Goal: Information Seeking & Learning: Learn about a topic

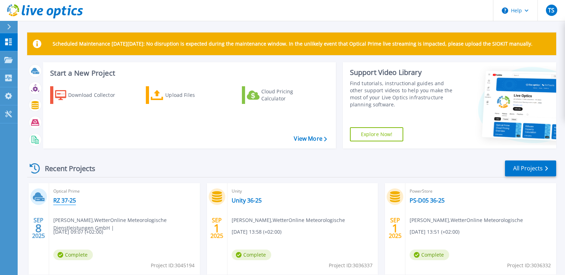
click at [70, 200] on link "RZ 37-25" at bounding box center [64, 200] width 23 height 7
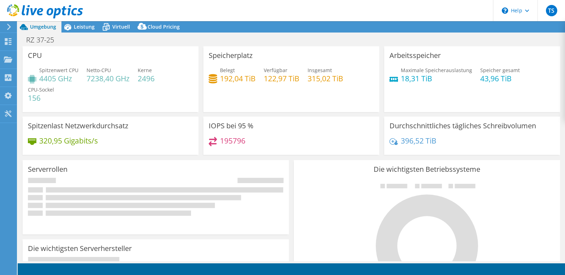
select select "USD"
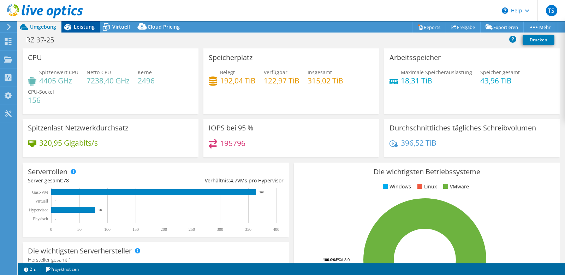
click at [76, 29] on span "Leistung" at bounding box center [84, 26] width 21 height 7
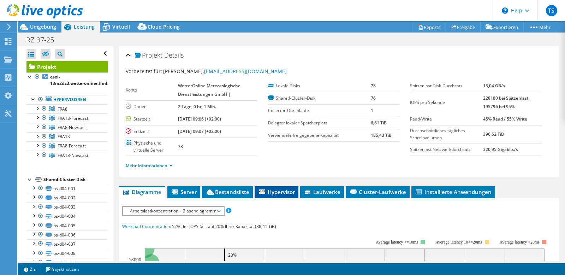
click at [272, 194] on span "Hypervisor" at bounding box center [276, 191] width 37 height 7
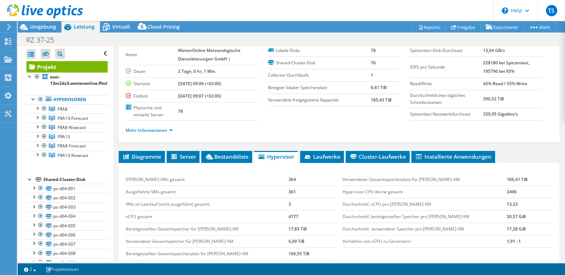
scroll to position [67, 0]
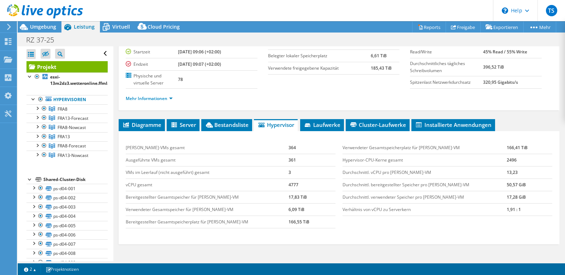
click at [262, 95] on ul "Mehr Informationen" at bounding box center [339, 98] width 427 height 10
click at [316, 98] on ul "Mehr Informationen" at bounding box center [339, 98] width 427 height 10
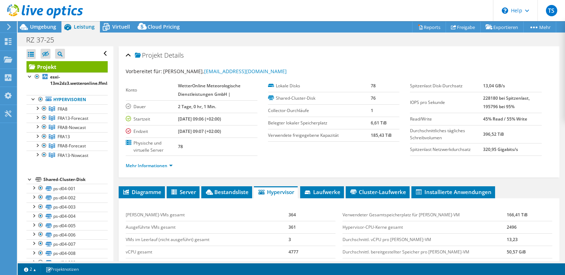
click at [474, 45] on div "RZ 37-25 Drucken" at bounding box center [291, 39] width 547 height 13
click at [329, 161] on ul "Mehr Informationen" at bounding box center [339, 165] width 427 height 10
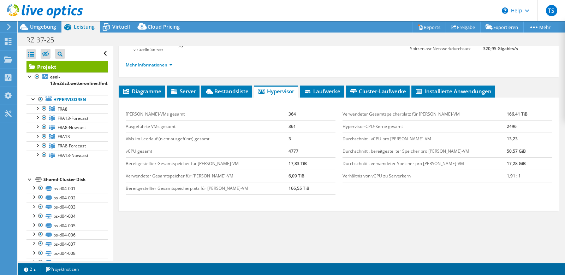
click at [416, 210] on div "Diagramme Server Bestandsliste Hypervisor Laufwerke Cluster-Laufwerke 0%" at bounding box center [339, 173] width 441 height 177
click at [425, 199] on div "[PERSON_NAME]-VMs gesamt 364 Ausgeführte VMs gesamt 361 VMs im Leerlauf (nicht …" at bounding box center [339, 151] width 434 height 101
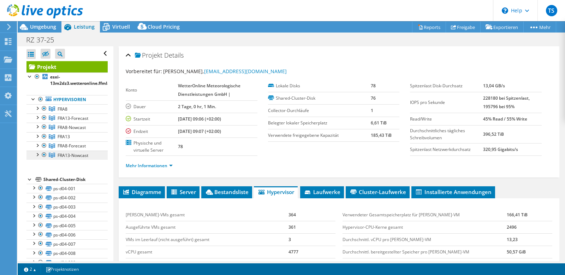
click at [83, 153] on span "FRA13-Nowcast" at bounding box center [73, 155] width 31 height 6
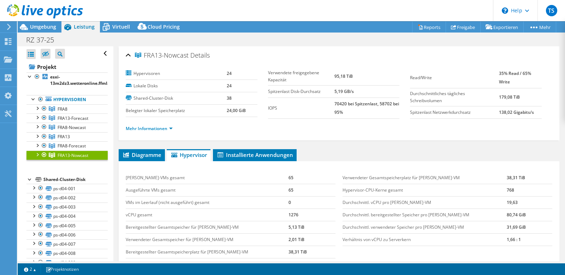
scroll to position [67, 0]
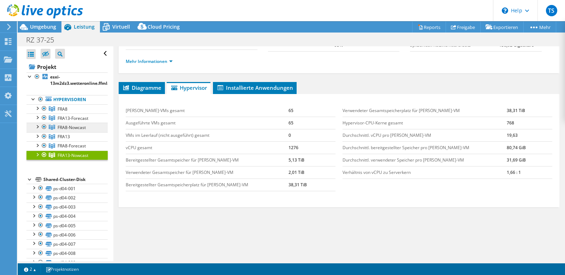
click at [74, 127] on span "FRA8-Nowcast" at bounding box center [72, 127] width 28 height 6
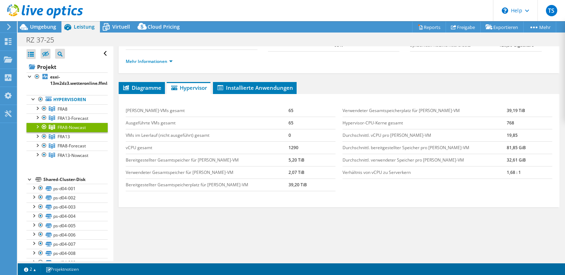
click at [451, 196] on div "[PERSON_NAME]-VMs gesamt 65 Ausgeführte VMs gesamt 65 VMs im Leerlauf (nicht au…" at bounding box center [339, 147] width 434 height 101
click at [73, 121] on link "FRA13-Forecast" at bounding box center [66, 117] width 81 height 9
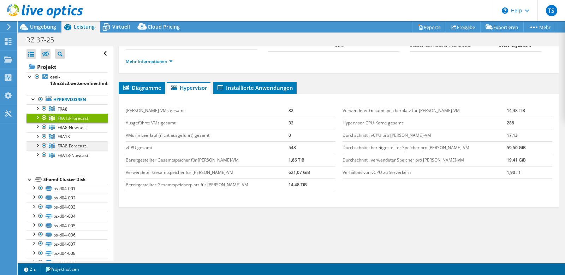
click at [78, 146] on span "FRA8-Forecast" at bounding box center [72, 146] width 28 height 6
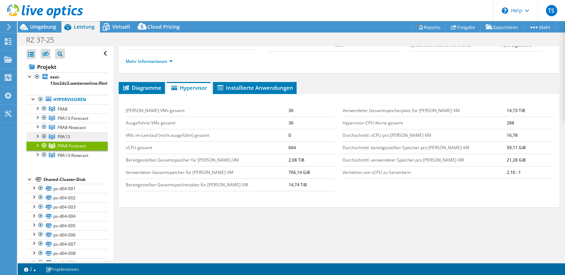
click at [80, 133] on link "FRA13" at bounding box center [66, 136] width 81 height 9
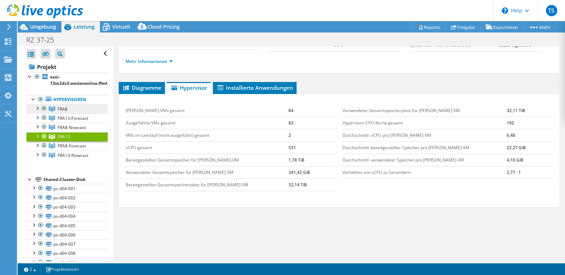
click at [84, 108] on link "FRA8" at bounding box center [66, 108] width 81 height 9
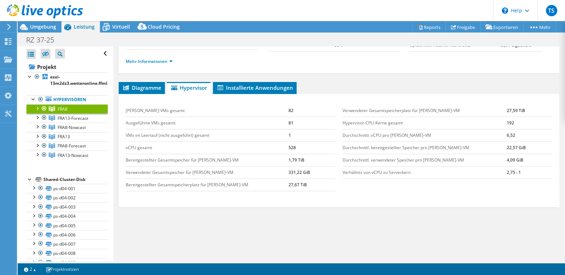
click at [344, 42] on div "RZ 37-25 Drucken" at bounding box center [291, 39] width 547 height 13
click at [419, 79] on div "FRA8 Details Hypervisoren 6 Lokale Disks 6 Shared-Cluster-Disk 38 Belegter loka…" at bounding box center [338, 125] width 451 height 292
click at [411, 229] on div "Diagramme Server Bestandsliste Hypervisor Laufwerke Cluster-Laufwerke 0%" at bounding box center [339, 170] width 441 height 177
click at [139, 83] on li "Diagramme" at bounding box center [142, 88] width 46 height 12
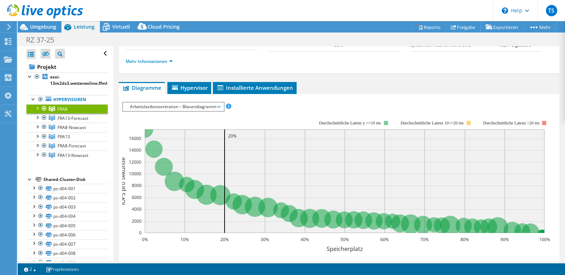
click at [201, 107] on span "Arbeitslastkonzentration – Blasendiagramm" at bounding box center [173, 106] width 94 height 8
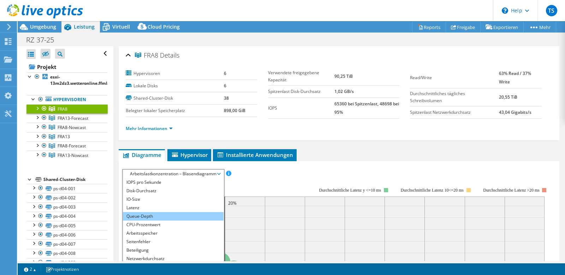
scroll to position [0, 0]
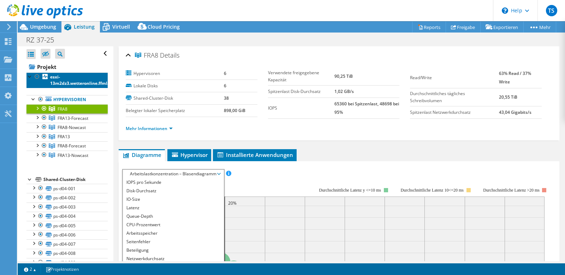
click at [78, 81] on b "esxi-13m2dz3.wetteronline.ffmlan" at bounding box center [81, 80] width 63 height 12
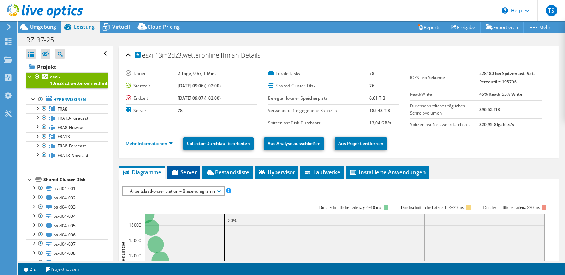
click at [190, 172] on span "Server" at bounding box center [184, 171] width 26 height 7
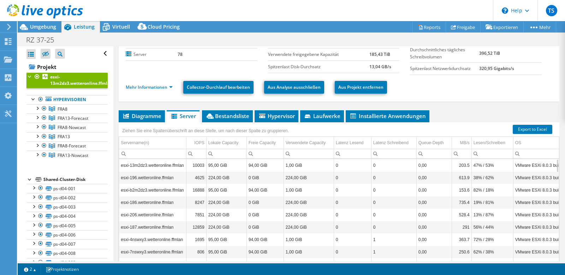
scroll to position [67, 0]
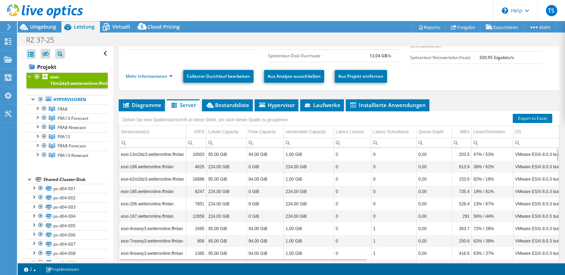
click at [168, 153] on td "esxi-13m2dz3.wetteronline.ffmlan" at bounding box center [152, 154] width 67 height 12
click at [485, 154] on td "47% / 53%" at bounding box center [492, 154] width 42 height 12
click at [489, 153] on td "47% / 53%" at bounding box center [492, 154] width 42 height 12
click at [225, 106] on span "Bestandsliste" at bounding box center [228, 104] width 44 height 7
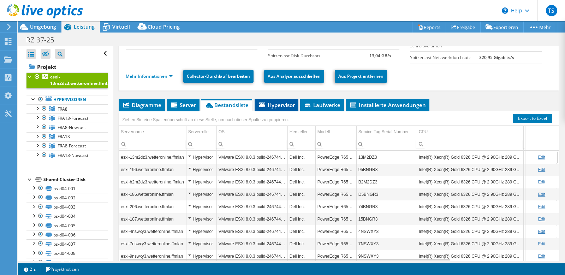
drag, startPoint x: 275, startPoint y: 103, endPoint x: 282, endPoint y: 107, distance: 8.2
click at [275, 103] on span "Hypervisor" at bounding box center [276, 104] width 37 height 7
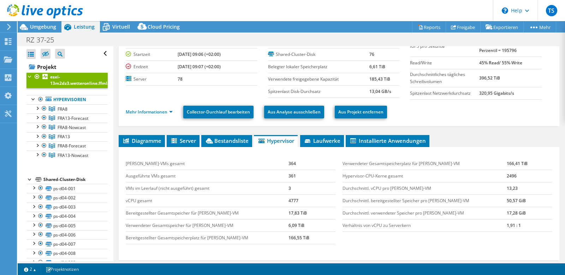
scroll to position [0, 0]
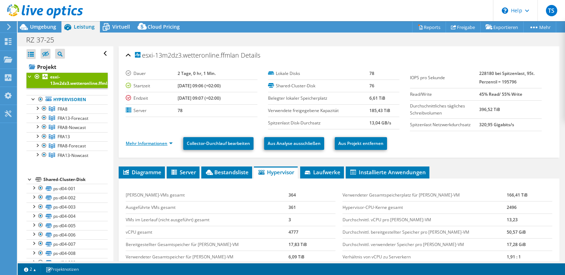
click at [167, 144] on link "Mehr Informationen" at bounding box center [149, 143] width 47 height 6
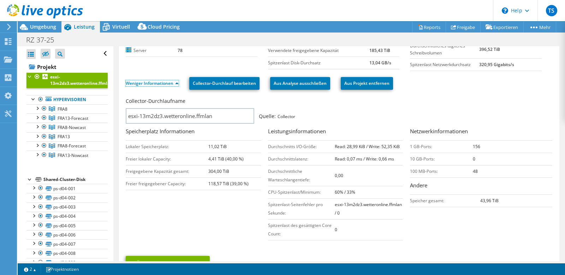
scroll to position [101, 0]
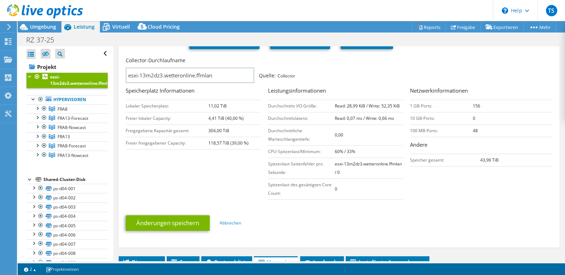
click at [377, 118] on b "Read: 0,07 ms / Write: 0,66 ms" at bounding box center [364, 118] width 59 height 6
click at [378, 118] on b "Read: 0,07 ms / Write: 0,66 ms" at bounding box center [364, 118] width 59 height 6
click at [446, 210] on div "Änderungen speichern Abbrechen" at bounding box center [339, 223] width 427 height 28
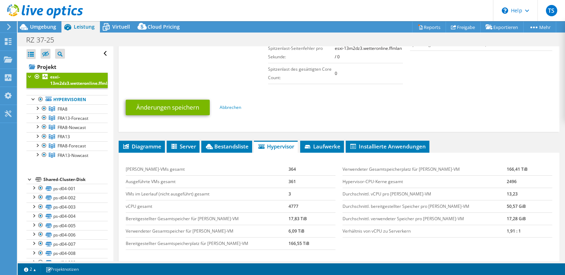
scroll to position [235, 0]
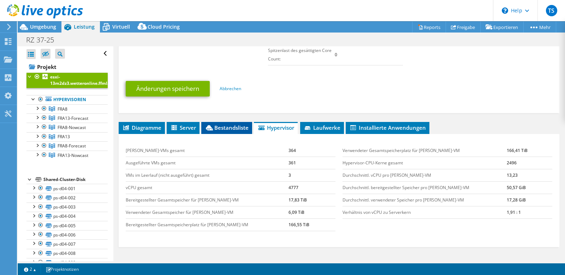
click at [213, 128] on icon at bounding box center [209, 127] width 7 height 5
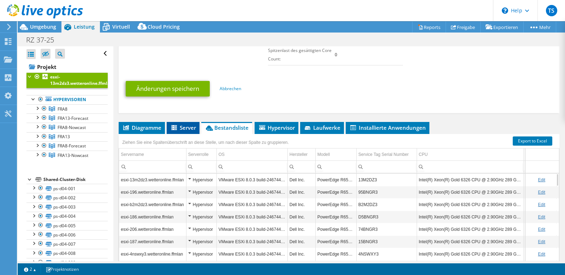
click at [185, 124] on span "Server" at bounding box center [183, 127] width 26 height 7
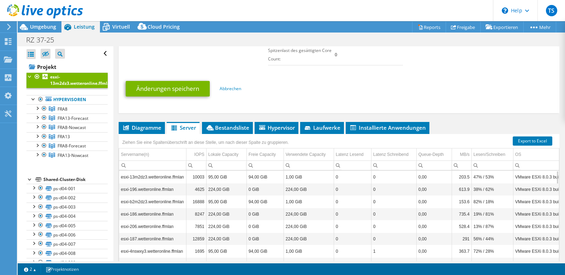
click at [146, 119] on div "esxi-13m2dz3.wetteronline.ffmlan Details Dauer 2 Tage, 0 hr, 1 Min. Startzeit […" at bounding box center [338, 60] width 451 height 499
click at [145, 124] on span "Diagramme" at bounding box center [141, 127] width 39 height 7
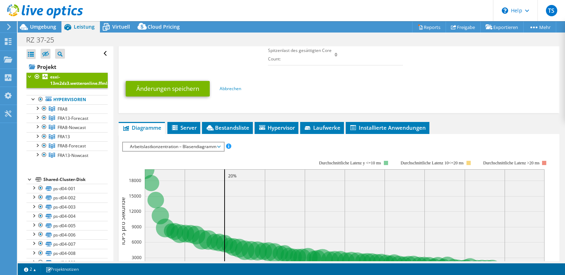
click at [186, 144] on span "Arbeitslastkonzentration – Blasendiagramm" at bounding box center [173, 146] width 94 height 8
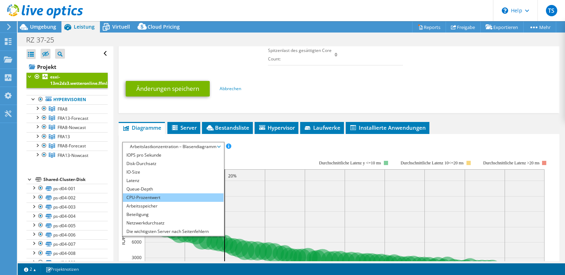
click at [182, 194] on li "CPU-Prozentwert" at bounding box center [173, 197] width 101 height 8
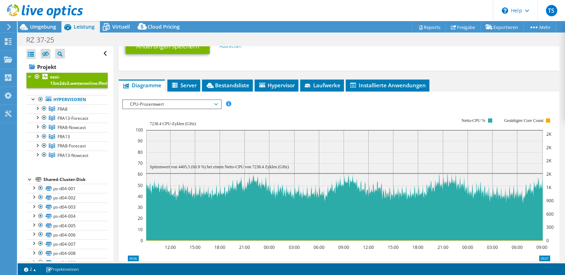
scroll to position [302, 0]
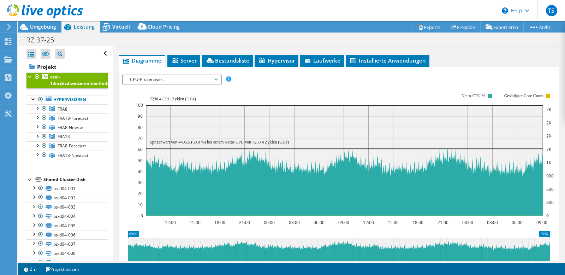
click at [391, 82] on div "IOPS pro Sekunde Disk-Durchsatz IO-Size Latenz Queue-Depth CPU-Prozentwert Arbe…" at bounding box center [339, 80] width 434 height 10
click at [395, 86] on rect at bounding box center [345, 154] width 418 height 141
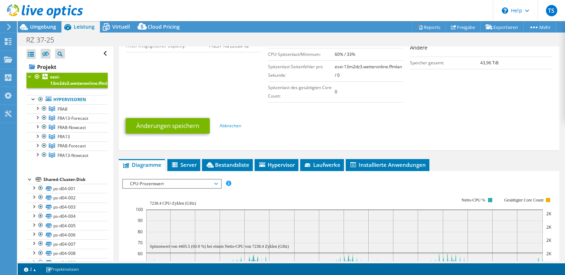
scroll to position [268, 0]
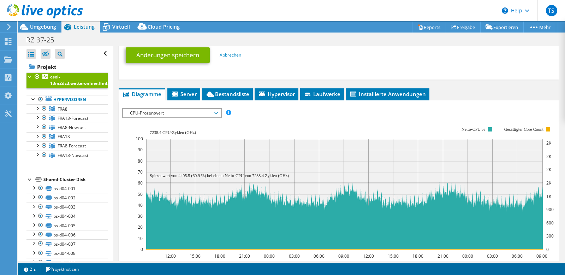
click at [344, 113] on div "IOPS pro Sekunde Disk-Durchsatz IO-Size Latenz Queue-Depth CPU-Prozentwert Arbe…" at bounding box center [339, 113] width 434 height 10
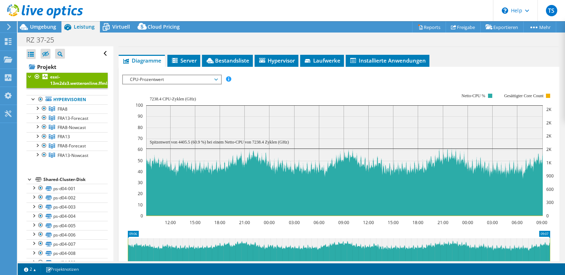
scroll to position [336, 0]
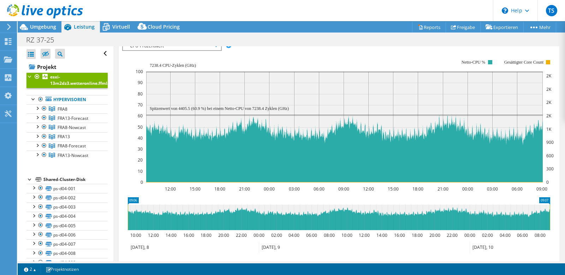
click at [358, 256] on div "Zoom speichern" at bounding box center [339, 269] width 434 height 30
click at [368, 46] on div "RZ 37-25 Drucken" at bounding box center [291, 39] width 547 height 13
click at [304, 22] on div "Projektmaßnahmen Projektmaßnahmen Reports Freigabe Exportieren vSAN ReadyNode S…" at bounding box center [291, 26] width 547 height 11
click at [322, 47] on div "IOPS pro Sekunde Disk-Durchsatz IO-Size Latenz Queue-Depth CPU-Prozentwert Arbe…" at bounding box center [339, 46] width 434 height 10
click at [325, 47] on div "IOPS pro Sekunde Disk-Durchsatz IO-Size Latenz Queue-Depth CPU-Prozentwert Arbe…" at bounding box center [339, 46] width 434 height 10
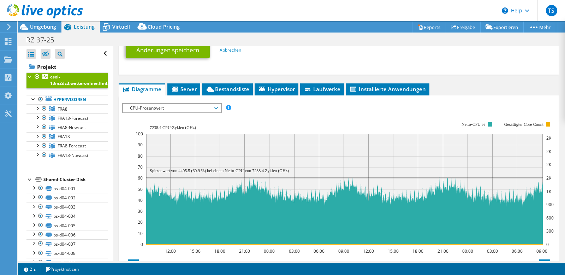
scroll to position [302, 0]
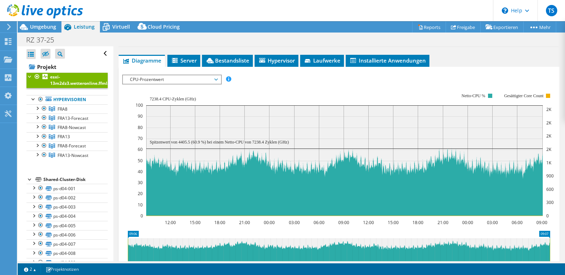
click at [363, 89] on rect at bounding box center [345, 154] width 418 height 141
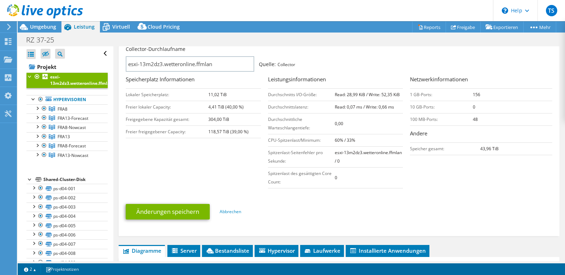
scroll to position [107, 0]
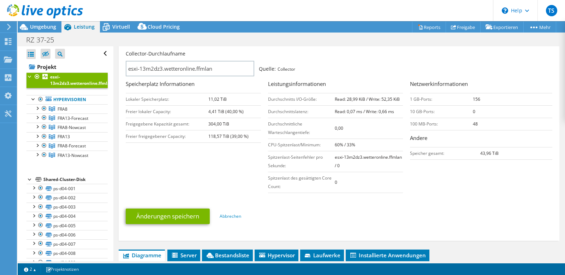
click at [423, 208] on ul "Änderungen speichern Abbrechen" at bounding box center [339, 215] width 427 height 17
click at [450, 181] on div "Collector-Durchlaufname esxi-13m2dz3.wetteronline.ffmlan Quelle: Collector Spei…" at bounding box center [341, 122] width 430 height 148
click at [447, 191] on div "Collector-Durchlaufname esxi-13m2dz3.wetteronline.ffmlan Quelle: Collector Spei…" at bounding box center [341, 122] width 430 height 148
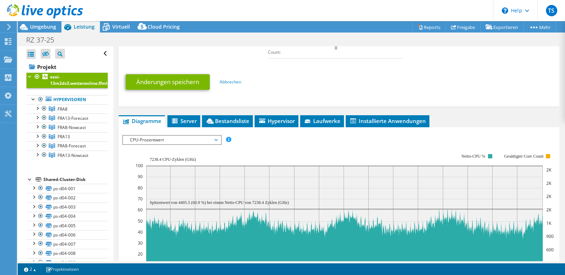
scroll to position [342, 0]
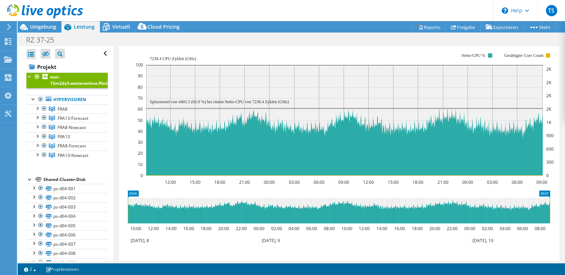
click at [381, 43] on div "RZ 37-25 Drucken" at bounding box center [291, 39] width 547 height 13
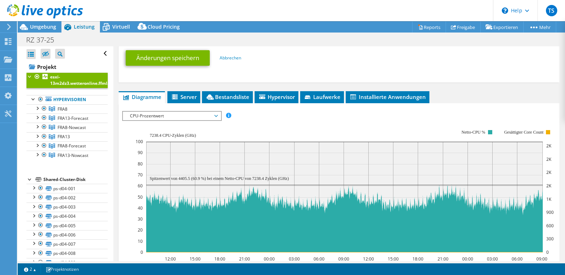
scroll to position [174, 0]
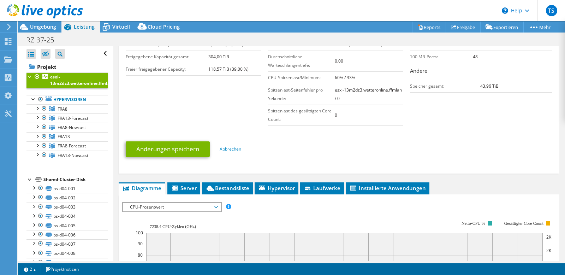
click at [421, 158] on div "Änderungen speichern Abbrechen" at bounding box center [339, 149] width 427 height 28
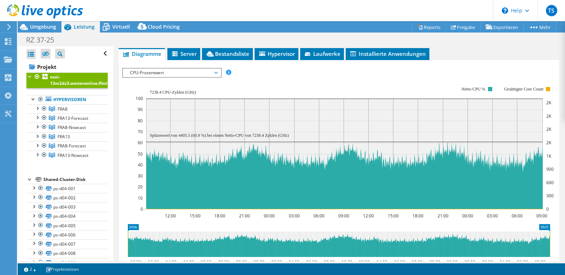
click at [347, 82] on rect at bounding box center [345, 147] width 418 height 141
click at [472, 68] on div "IOPS pro Sekunde Disk-Durchsatz IO-Size Latenz Queue-Depth CPU-Prozentwert Arbe…" at bounding box center [339, 73] width 434 height 10
click at [473, 68] on div "IOPS pro Sekunde Disk-Durchsatz IO-Size Latenz Queue-Depth CPU-Prozentwert Arbe…" at bounding box center [339, 73] width 434 height 10
click at [337, 70] on div "IOPS pro Sekunde Disk-Durchsatz IO-Size Latenz Queue-Depth CPU-Prozentwert Arbe…" at bounding box center [339, 73] width 434 height 10
click at [458, 60] on div "IOPS pro Sekunde Disk-Durchsatz IO-Size Latenz Queue-Depth CPU-Prozentwert Arbe…" at bounding box center [339, 187] width 434 height 254
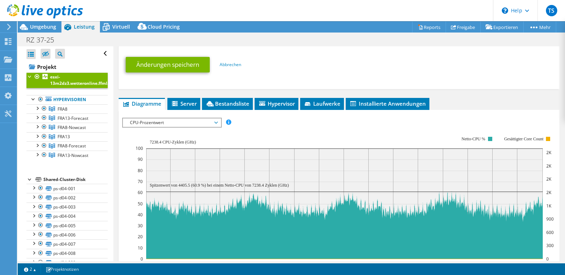
scroll to position [268, 0]
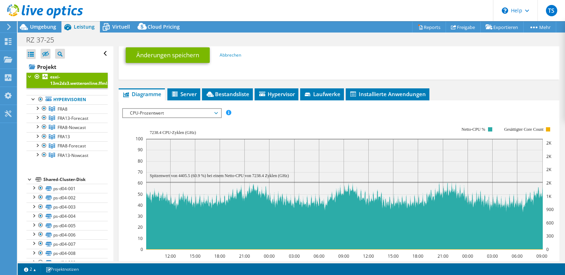
click at [411, 114] on div "IOPS pro Sekunde Disk-Durchsatz IO-Size Latenz Queue-Depth CPU-Prozentwert Arbe…" at bounding box center [339, 113] width 434 height 10
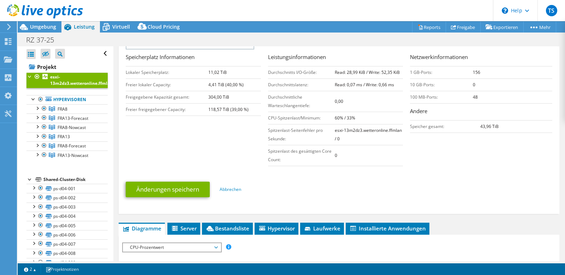
scroll to position [235, 0]
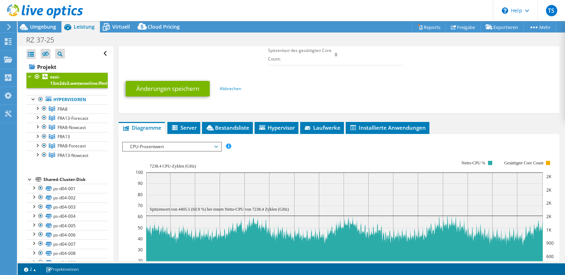
click at [203, 143] on span "CPU-Prozentwert" at bounding box center [171, 146] width 91 height 8
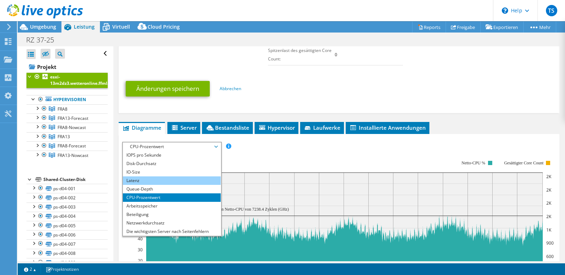
scroll to position [25, 0]
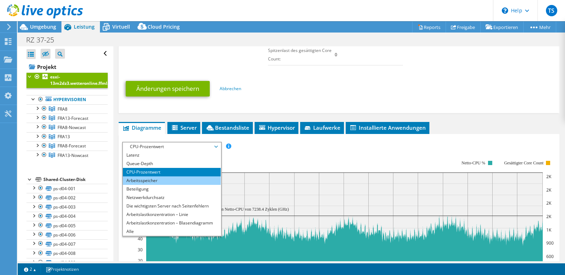
click at [197, 178] on li "Arbeitsspeicher" at bounding box center [172, 180] width 98 height 8
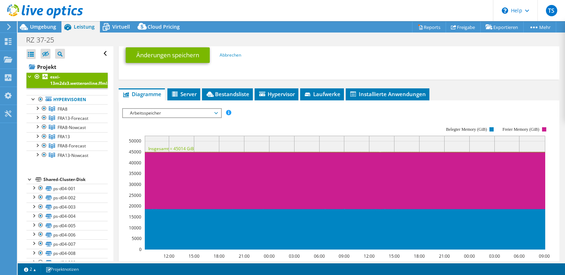
scroll to position [268, 0]
click at [279, 95] on span "Hypervisor" at bounding box center [276, 93] width 37 height 7
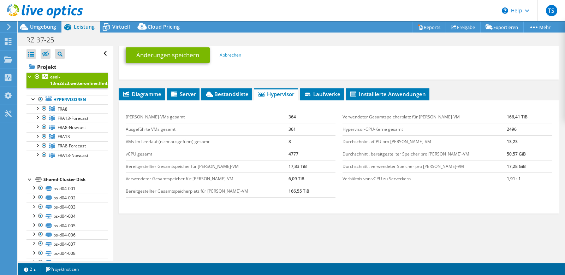
click at [387, 179] on td "Verhältnis von vCPU zu Serverkern" at bounding box center [425, 178] width 164 height 12
click at [387, 178] on td "Verhältnis von vCPU zu Serverkern" at bounding box center [425, 178] width 164 height 12
click at [388, 179] on td "Verhältnis von vCPU zu Serverkern" at bounding box center [425, 178] width 164 height 12
click at [94, 154] on link "FRA13-Nowcast" at bounding box center [66, 154] width 81 height 9
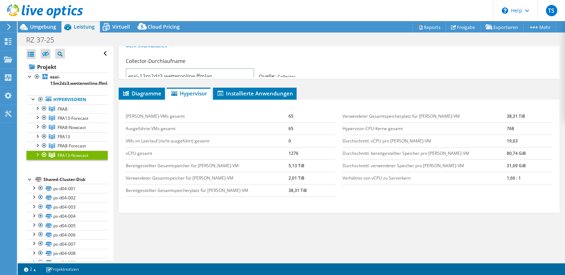
scroll to position [76, 0]
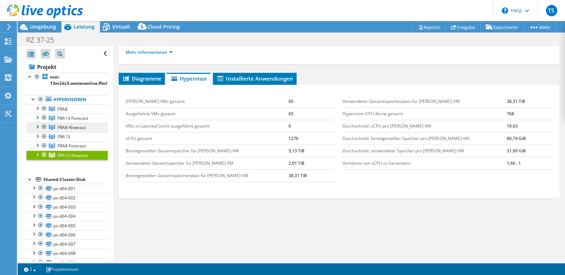
click at [91, 127] on link "FRA8-Nowcast" at bounding box center [66, 127] width 81 height 9
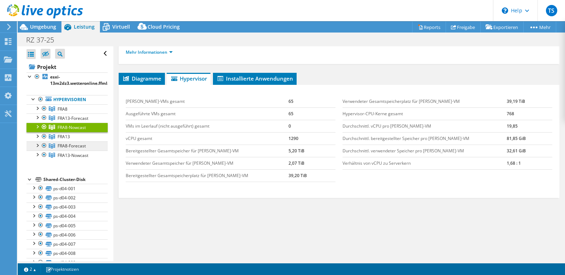
click at [91, 146] on link "FRA8-Forecast" at bounding box center [66, 145] width 81 height 9
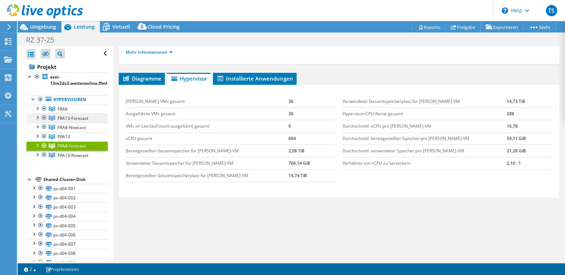
click at [95, 120] on link "FRA13-Forecast" at bounding box center [66, 117] width 81 height 9
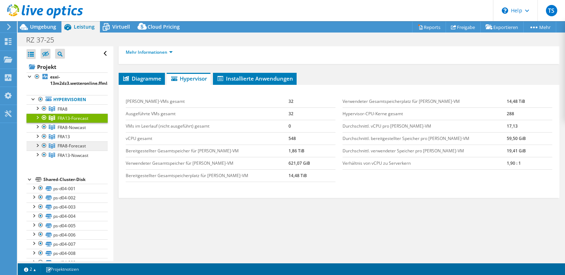
click at [98, 146] on link "FRA8-Forecast" at bounding box center [66, 145] width 81 height 9
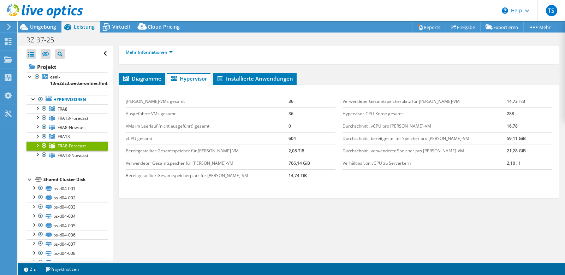
click at [507, 162] on td "2,10 : 1" at bounding box center [530, 163] width 46 height 12
click at [87, 118] on span "FRA13-Forecast" at bounding box center [73, 118] width 31 height 6
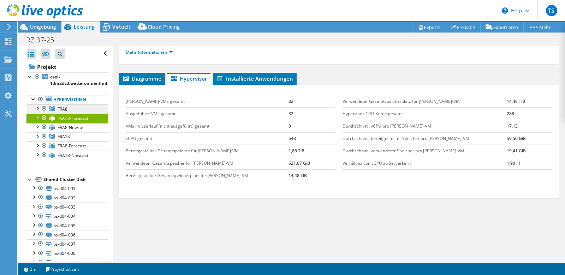
click at [93, 108] on link "FRA8" at bounding box center [66, 108] width 81 height 9
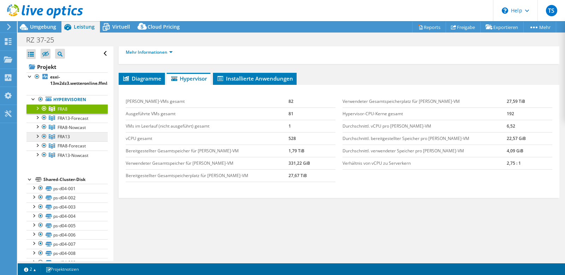
click at [96, 141] on link "FRA13" at bounding box center [66, 136] width 81 height 9
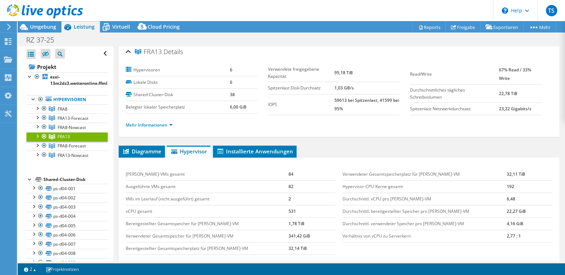
scroll to position [0, 0]
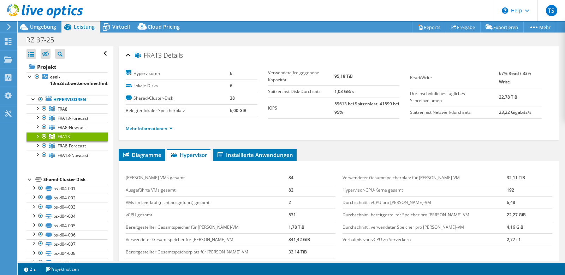
click at [342, 171] on div "Verwendeter Gesamtspeicherplatz für [PERSON_NAME]-VM 32,11 TiB Hypervisor-CPU-K…" at bounding box center [447, 209] width 217 height 88
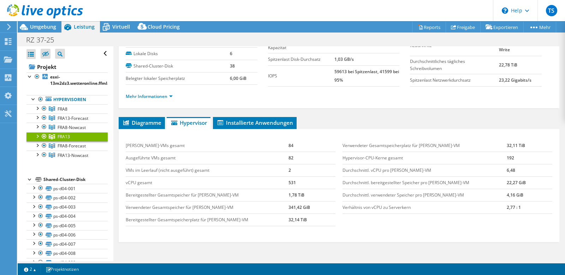
scroll to position [67, 0]
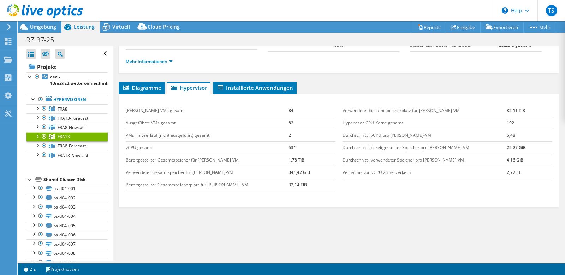
click at [299, 250] on div "Diagramme Server Bestandsliste Hypervisor Laufwerke Cluster-Laufwerke 0" at bounding box center [339, 170] width 441 height 177
click at [368, 53] on div "Mehr Informationen" at bounding box center [339, 62] width 427 height 20
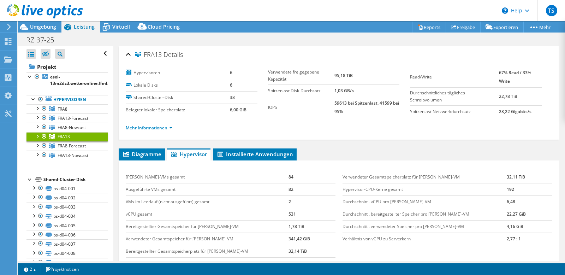
scroll to position [0, 0]
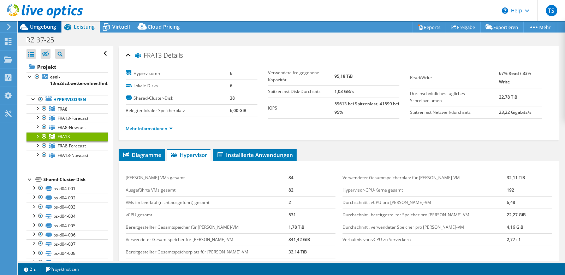
click at [53, 28] on span "Umgebung" at bounding box center [43, 26] width 26 height 7
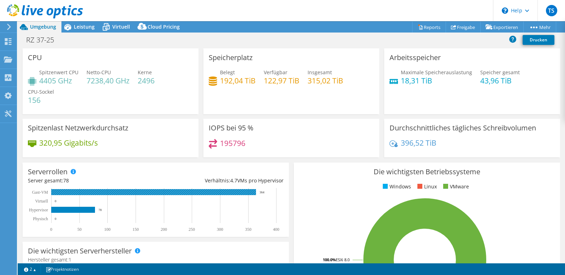
click at [199, 191] on rect at bounding box center [153, 192] width 205 height 6
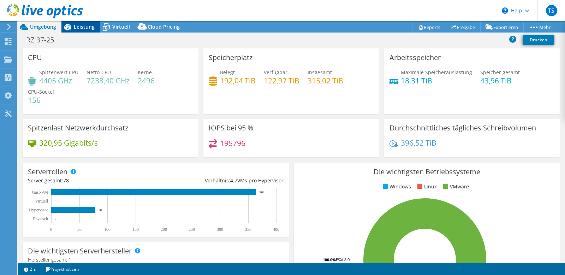
click at [81, 26] on span "Leistung" at bounding box center [84, 26] width 21 height 7
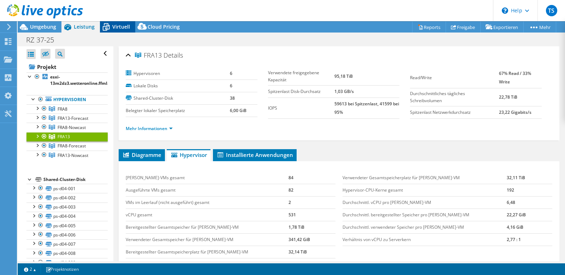
click at [115, 31] on div "Virtuell" at bounding box center [117, 26] width 35 height 11
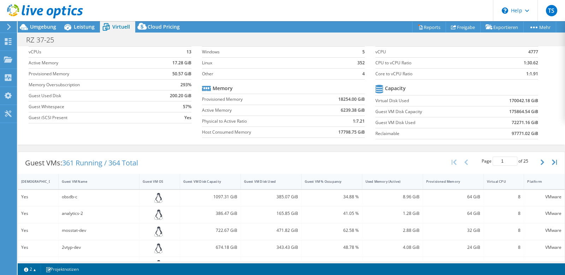
scroll to position [0, 0]
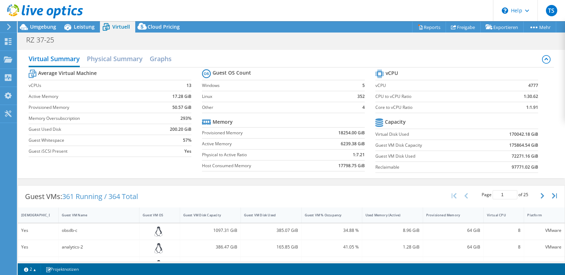
click at [535, 110] on b "1:1.91" at bounding box center [532, 107] width 12 height 7
click at [533, 96] on b "1:30.62" at bounding box center [531, 96] width 14 height 7
click at [545, 95] on section "vCPU vCPU 4777 CPU to vCPU Ratio 1:30.62 Core to vCPU Ratio 1:1.91 Capacity Vir…" at bounding box center [461, 122] width 173 height 108
click at [505, 55] on div "Virtual Summary Physical Summary Graphs" at bounding box center [292, 60] width 526 height 16
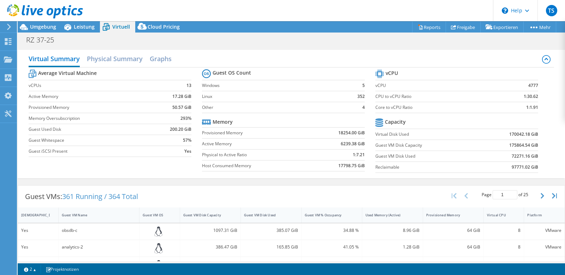
click at [506, 55] on div "Virtual Summary Physical Summary Graphs" at bounding box center [292, 60] width 526 height 16
click at [491, 123] on td at bounding box center [509, 123] width 60 height 12
click at [493, 124] on td at bounding box center [509, 123] width 60 height 12
click at [495, 123] on td at bounding box center [509, 123] width 60 height 12
click at [233, 47] on div "Virtual Summary Physical Summary Graphs Average Virtual Machine vCPUs 13 Active…" at bounding box center [291, 113] width 547 height 135
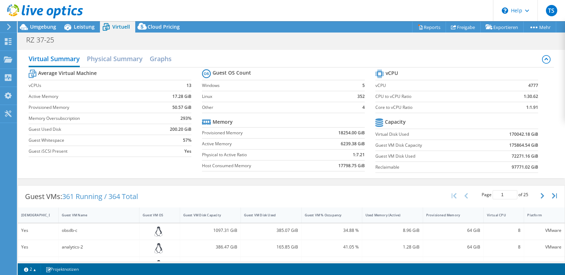
click at [241, 36] on div "RZ 37-25 Drucken" at bounding box center [291, 39] width 547 height 13
click at [33, 25] on span "Umgebung" at bounding box center [43, 26] width 26 height 7
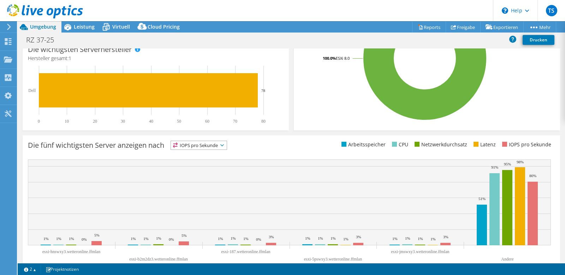
scroll to position [216, 0]
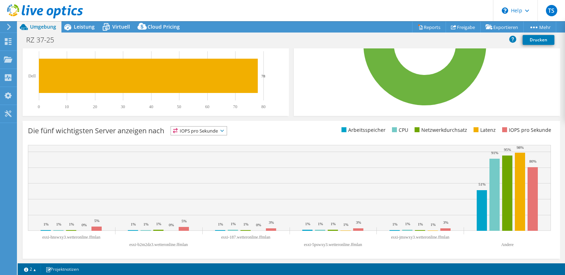
click at [319, 16] on header "TS Endbenutzer [PERSON_NAME] [EMAIL_ADDRESS][DOMAIN_NAME] WetterOnline Meteorol…" at bounding box center [282, 10] width 565 height 21
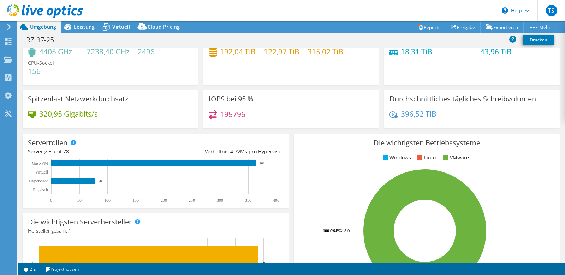
scroll to position [0, 0]
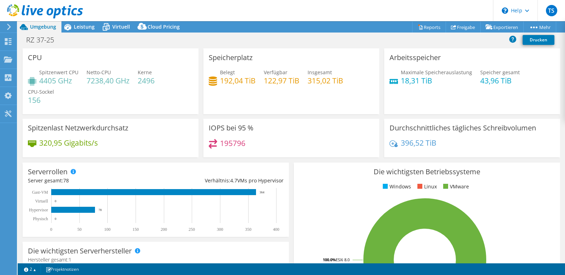
click at [246, 32] on div "Projektmaßnahmen Projektmaßnahmen Reports Freigabe Exportieren vSAN ReadyNode S…" at bounding box center [291, 26] width 547 height 11
click at [73, 26] on icon at bounding box center [67, 27] width 12 height 12
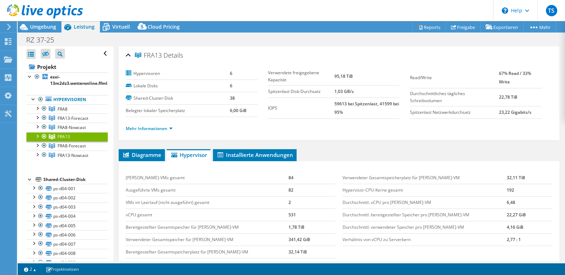
scroll to position [25, 0]
click at [395, 45] on div "RZ 37-25 Drucken" at bounding box center [291, 39] width 547 height 13
click at [244, 37] on div "RZ 37-25 Drucken" at bounding box center [291, 39] width 547 height 13
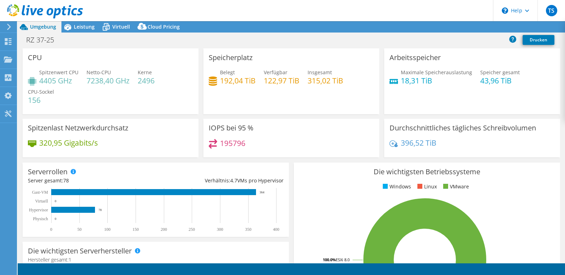
select select "USD"
click at [242, 30] on div "Projektmaßnahmen Projektmaßnahmen Reports Freigabe Exportieren vSAN ReadyNode S…" at bounding box center [291, 26] width 547 height 11
